Goal: Information Seeking & Learning: Learn about a topic

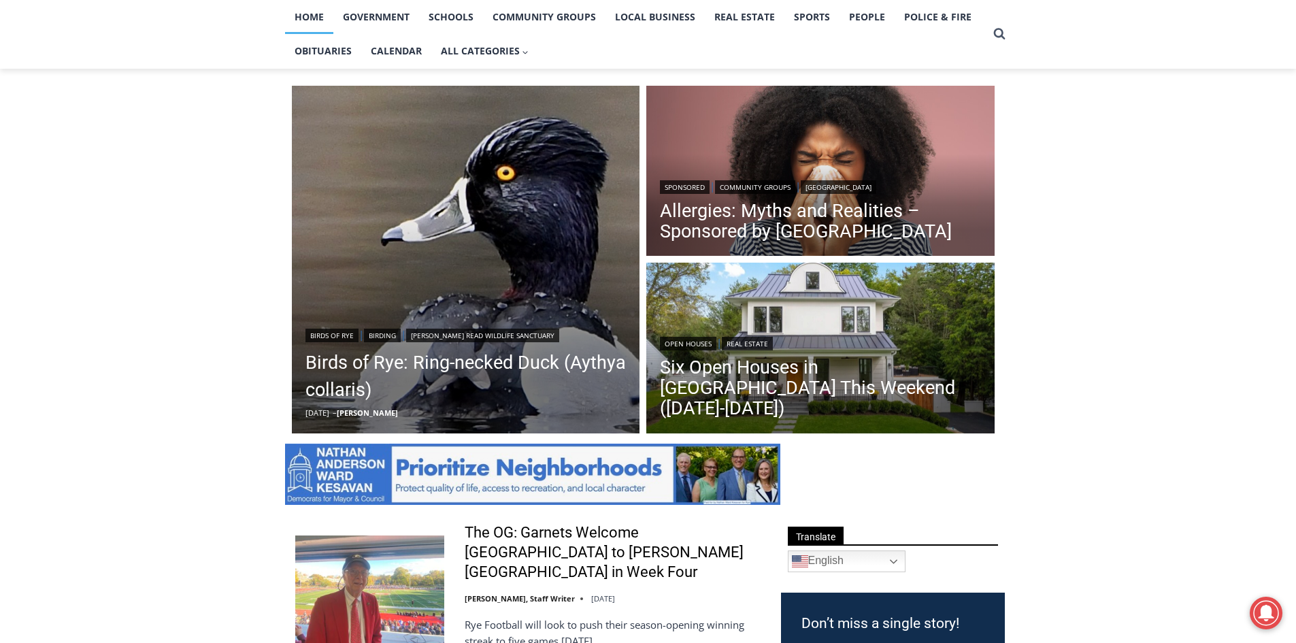
scroll to position [340, 0]
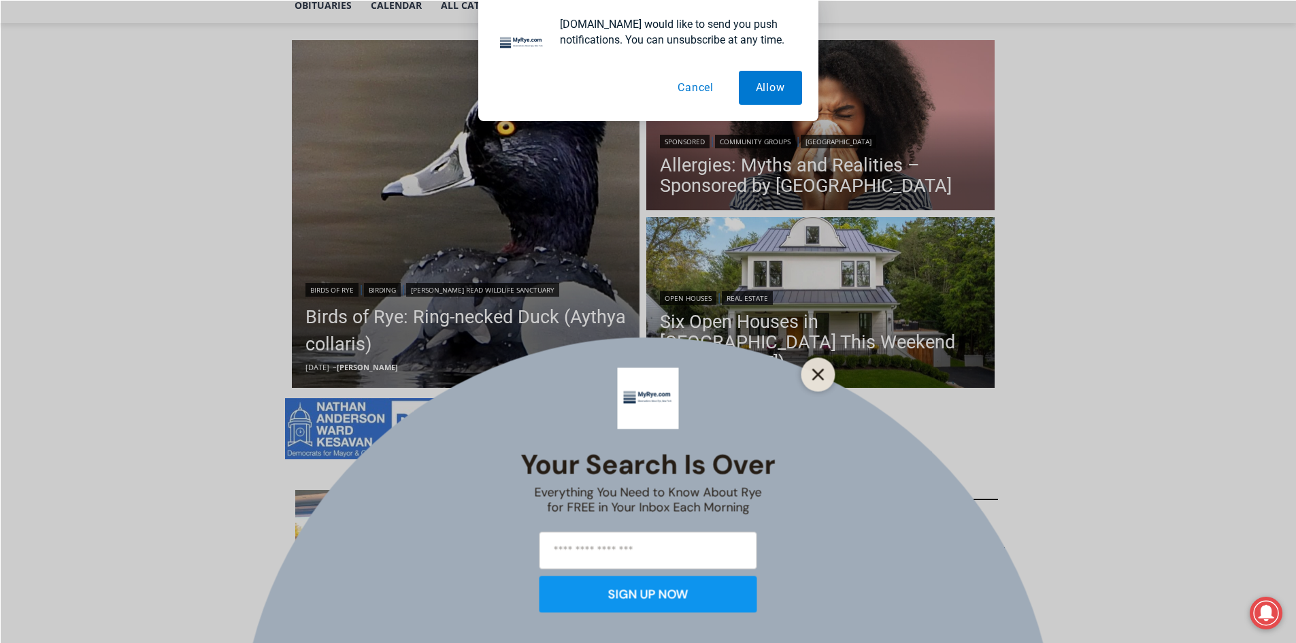
click at [814, 373] on icon "Close" at bounding box center [818, 374] width 12 height 12
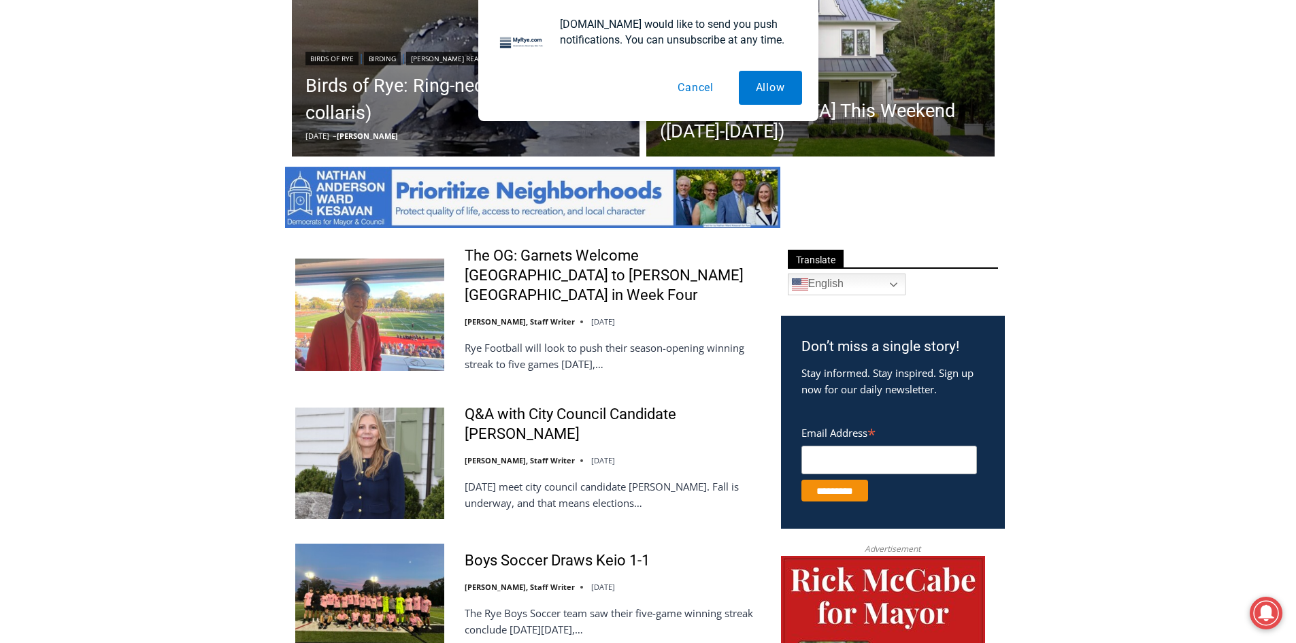
scroll to position [612, 0]
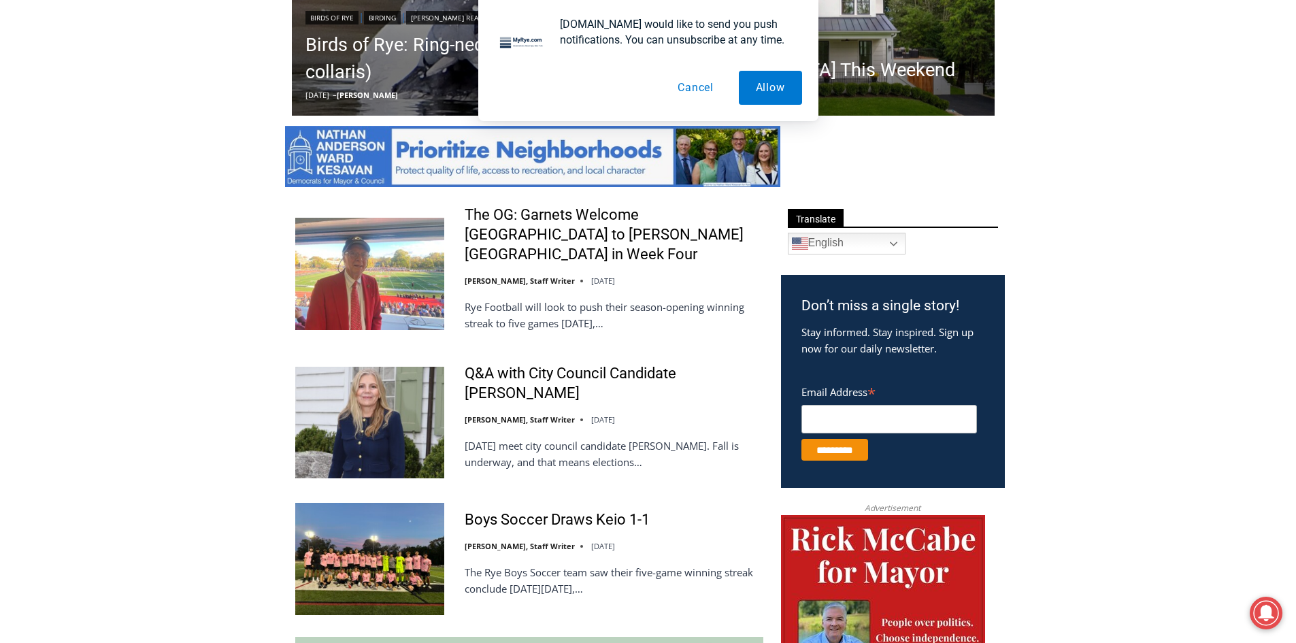
click at [697, 88] on button "Cancel" at bounding box center [696, 88] width 70 height 34
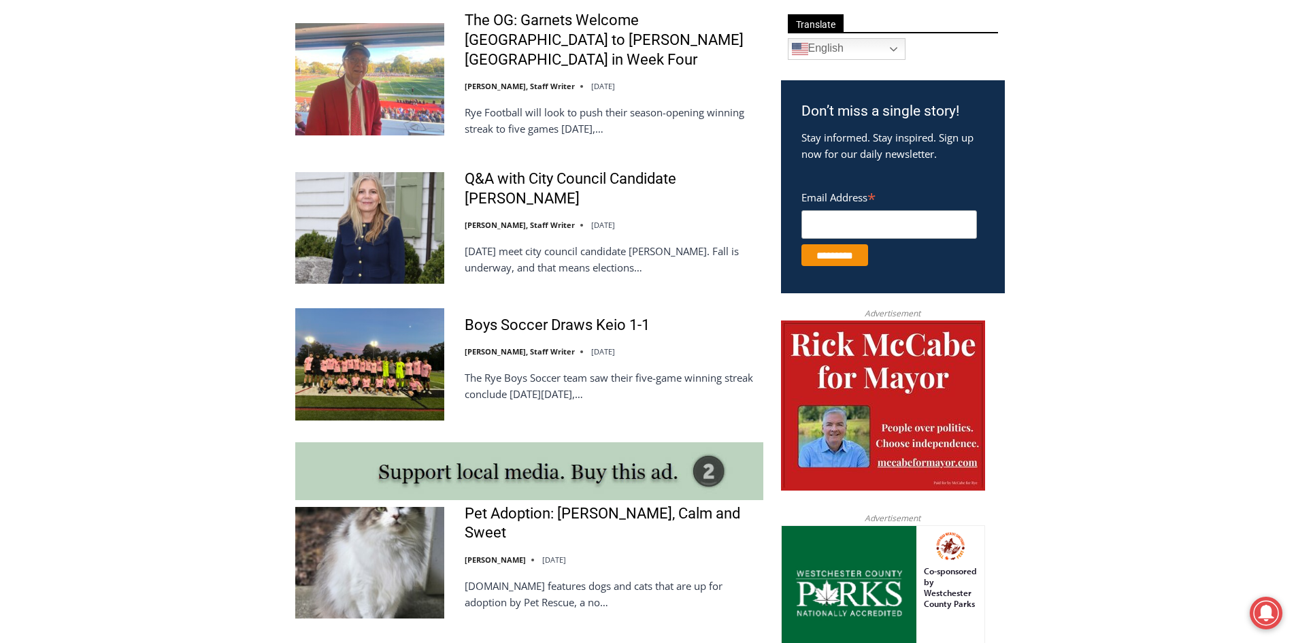
scroll to position [748, 0]
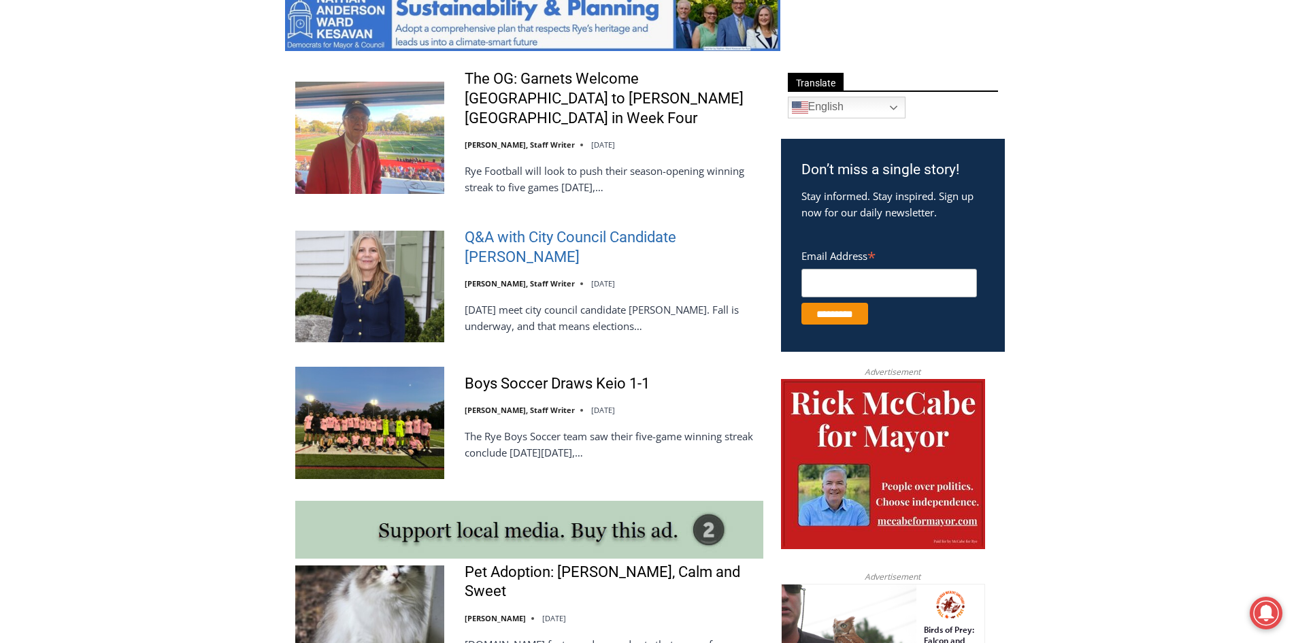
click at [531, 228] on link "Q&A with City Council Candidate [PERSON_NAME]" at bounding box center [614, 247] width 299 height 39
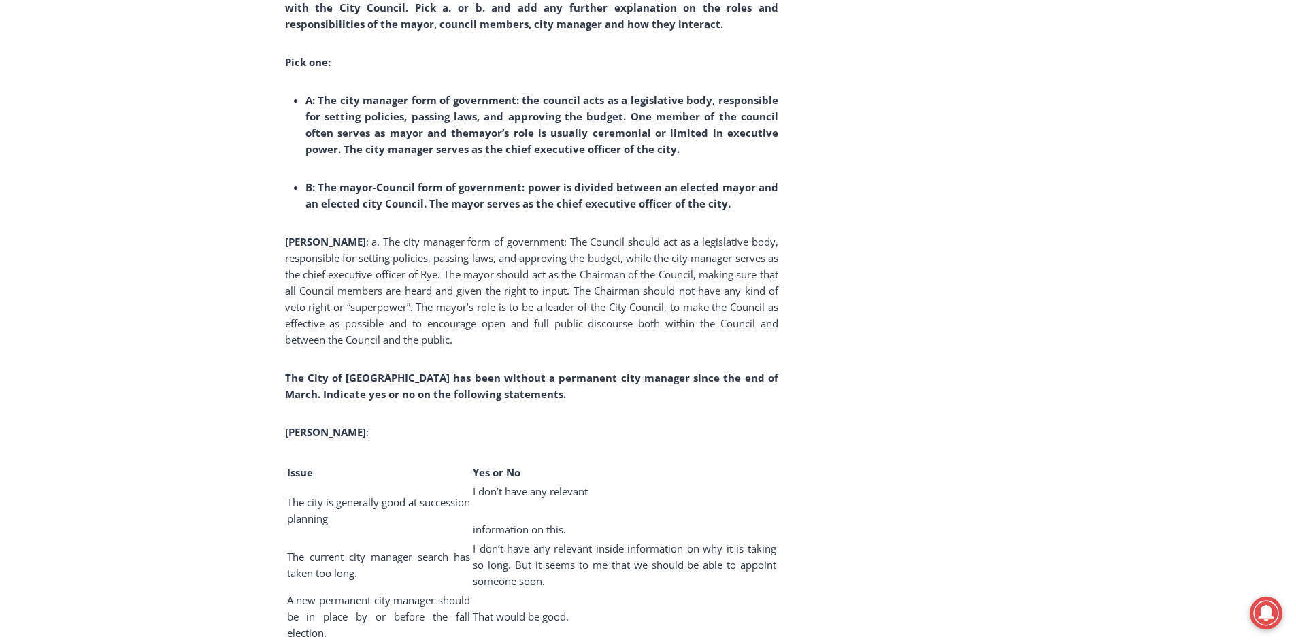
scroll to position [3265, 0]
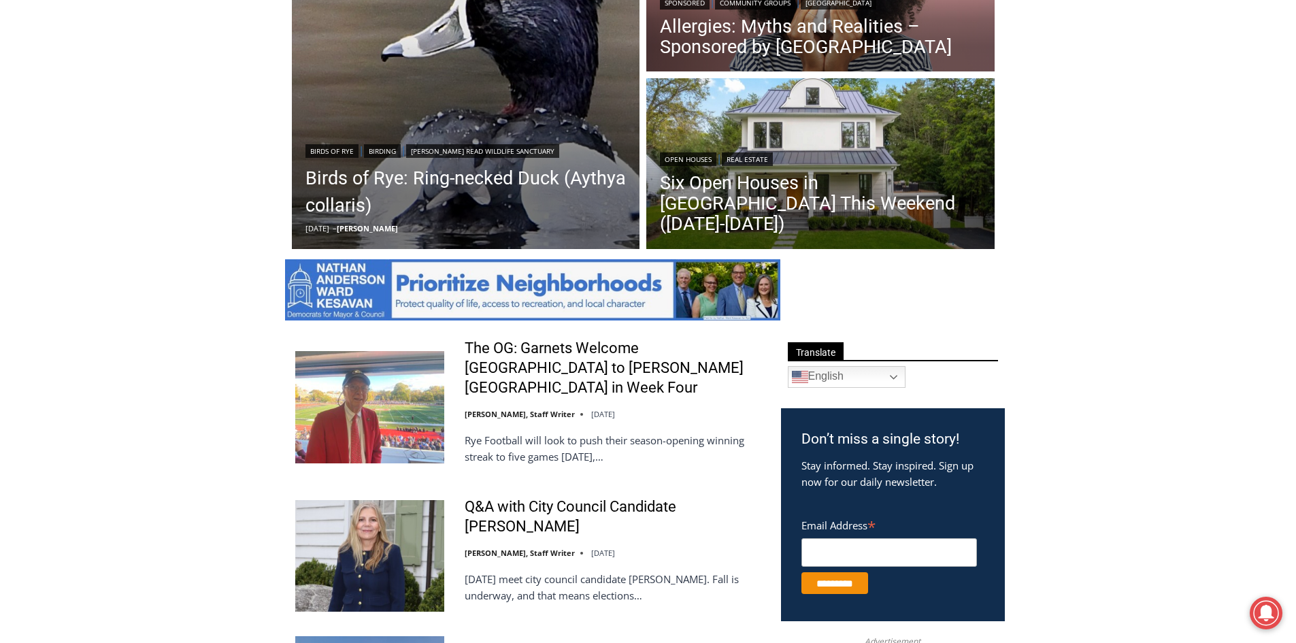
scroll to position [408, 0]
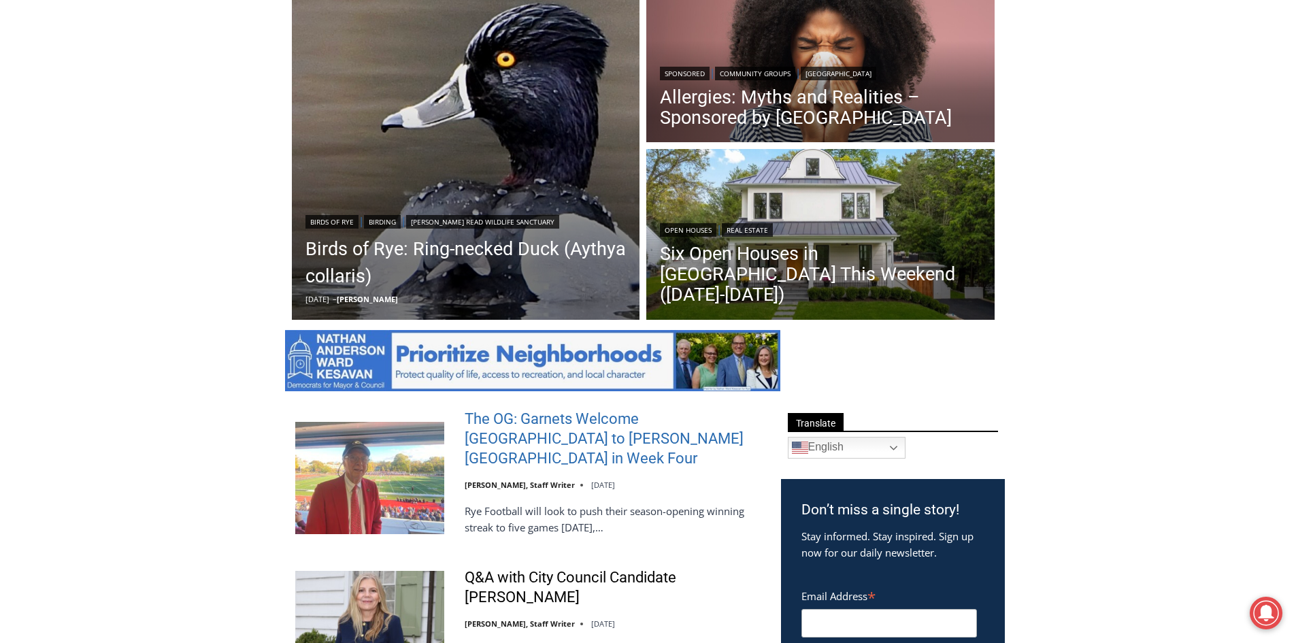
click at [540, 418] on link "The OG: Garnets Welcome Yorktown to Nugent Stadium in Week Four" at bounding box center [614, 439] width 299 height 59
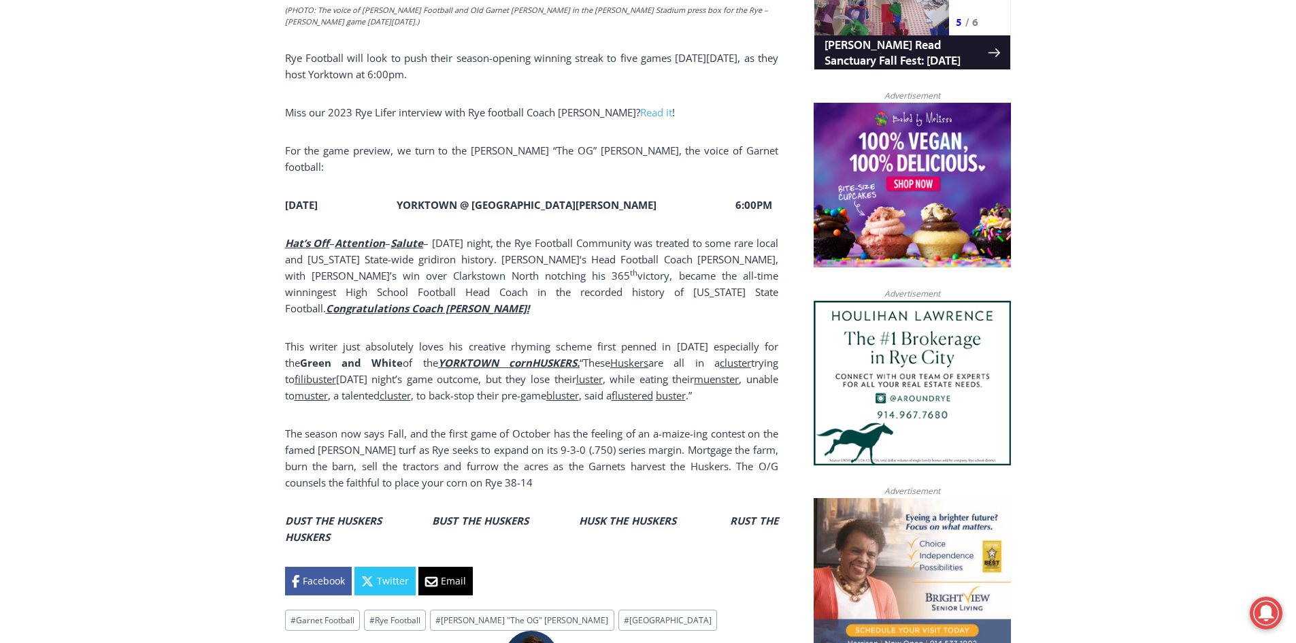
scroll to position [1020, 0]
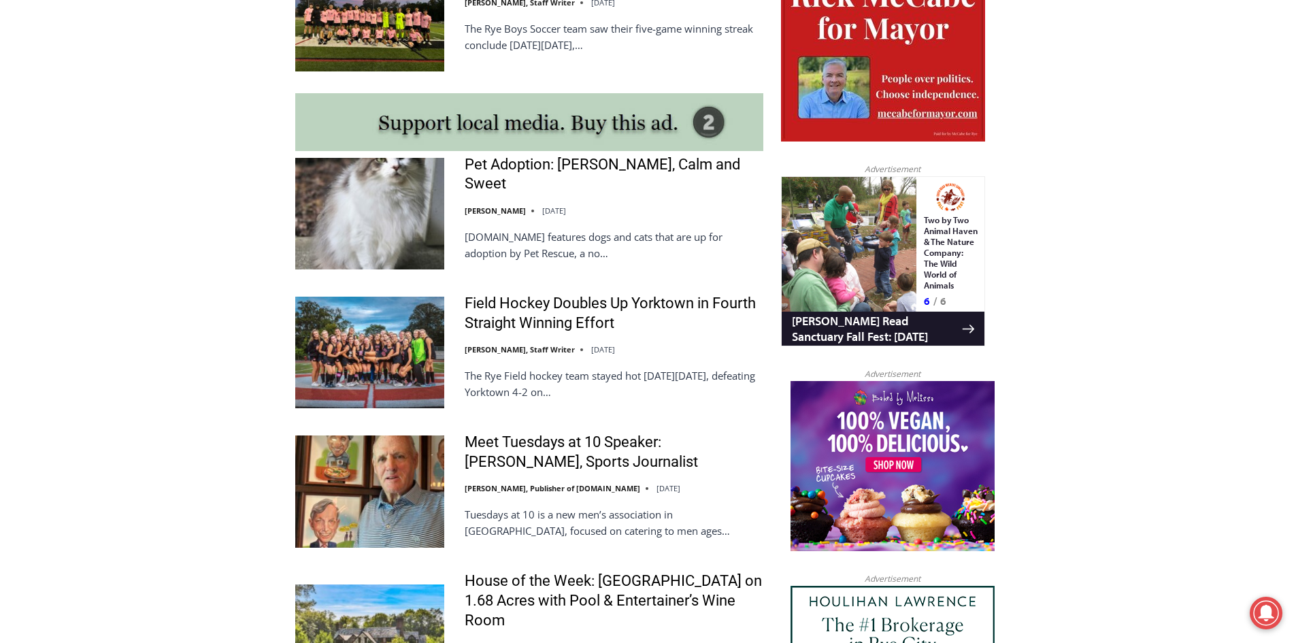
scroll to position [1157, 0]
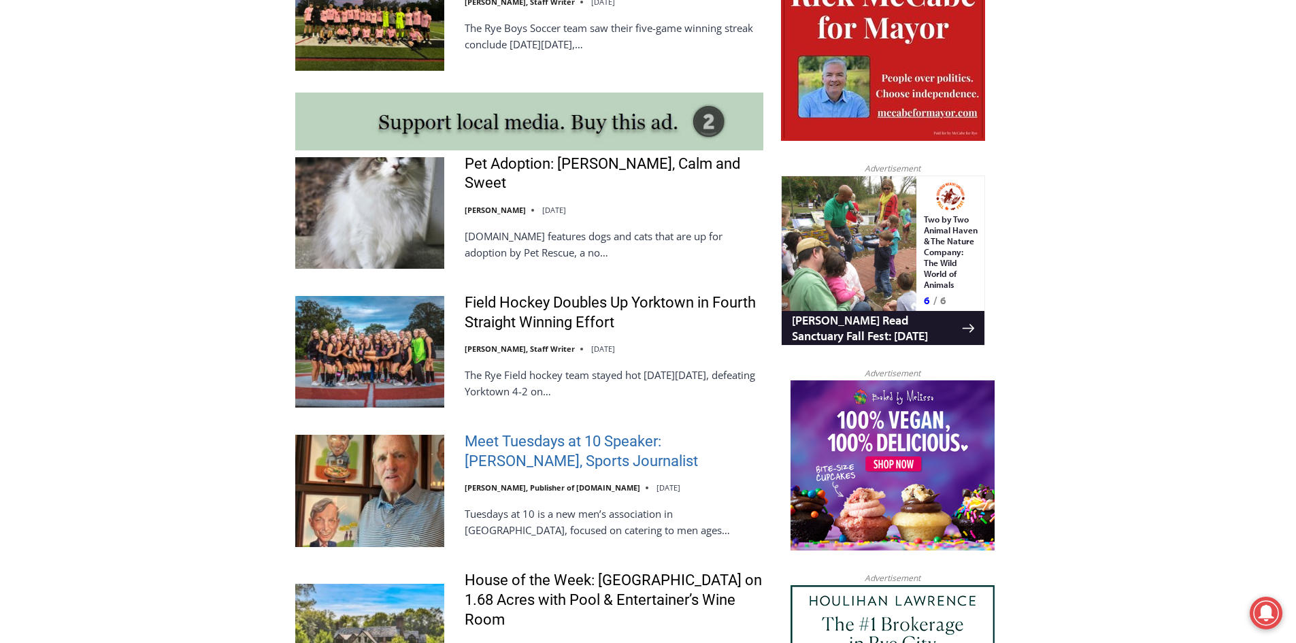
click at [538, 432] on link "Meet Tuesdays at 10 Speaker: [PERSON_NAME], Sports Journalist" at bounding box center [614, 451] width 299 height 39
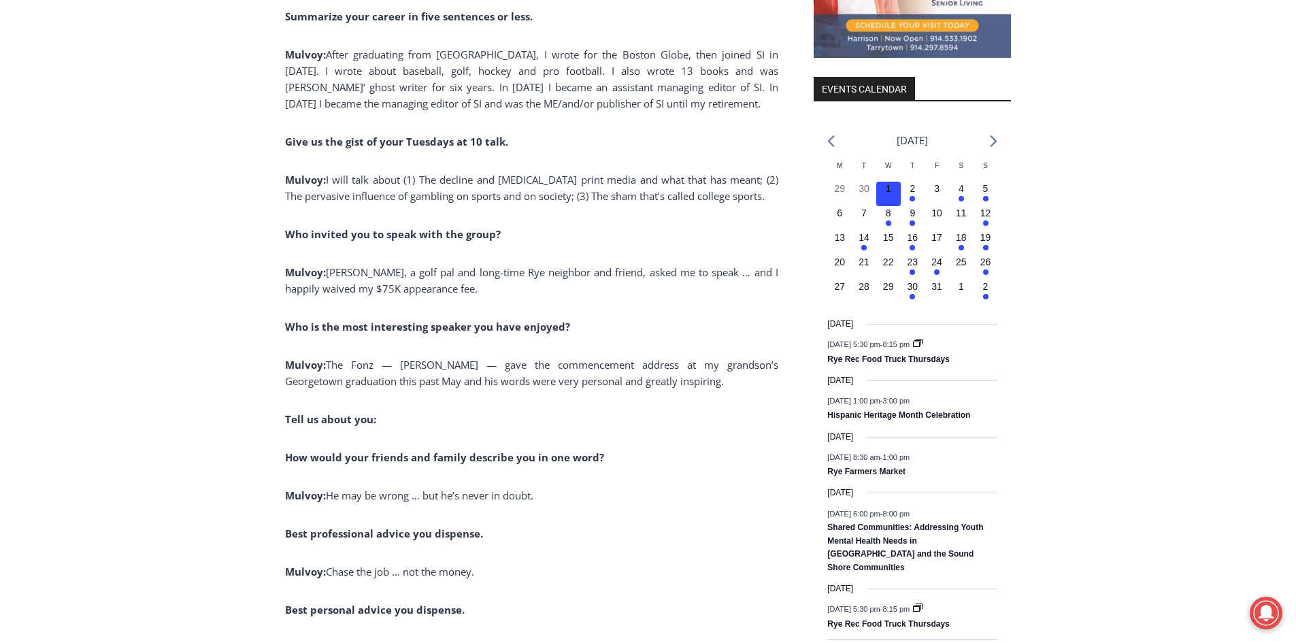
scroll to position [1473, 0]
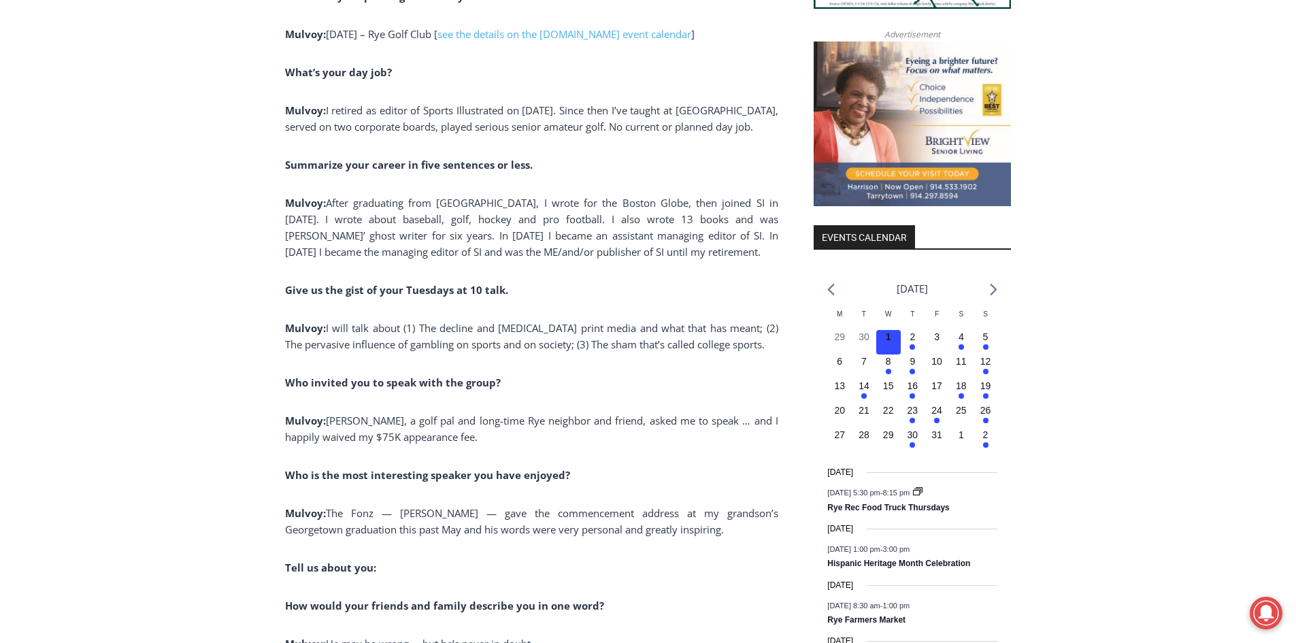
drag, startPoint x: 0, startPoint y: 5, endPoint x: 627, endPoint y: 271, distance: 681.3
click at [627, 260] on p "Mulvoy: After graduating from [GEOGRAPHIC_DATA], I wrote for the Boston Globe, …" at bounding box center [531, 227] width 493 height 65
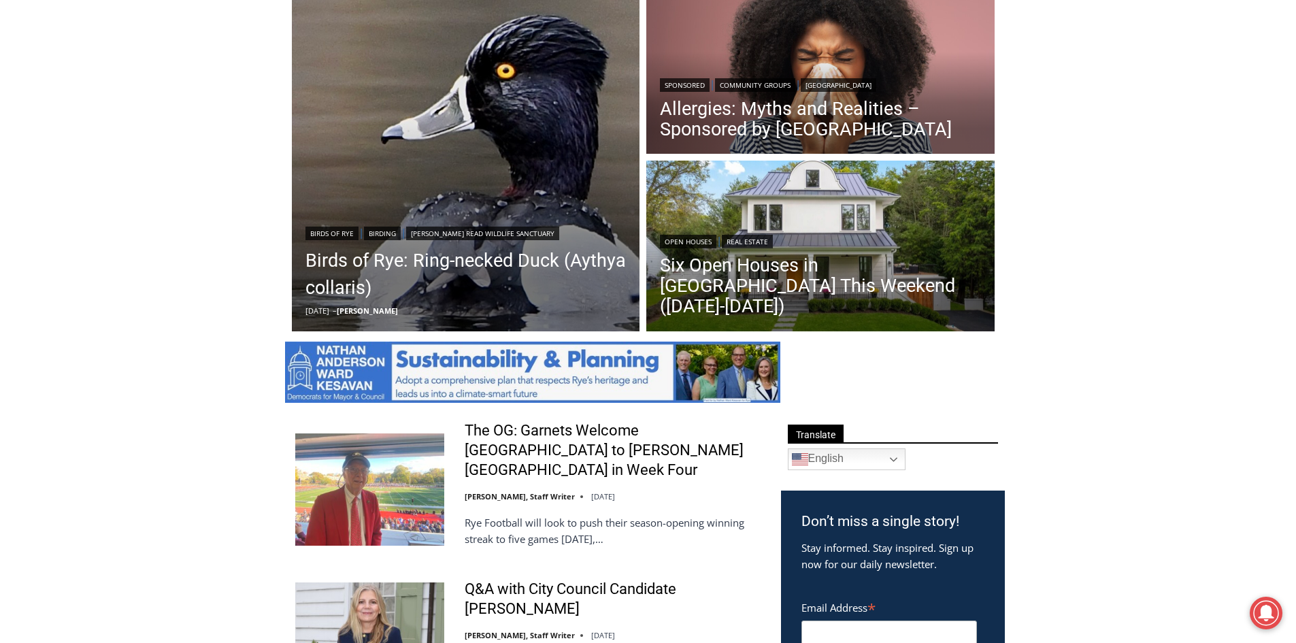
scroll to position [340, 0]
